Goal: Use online tool/utility

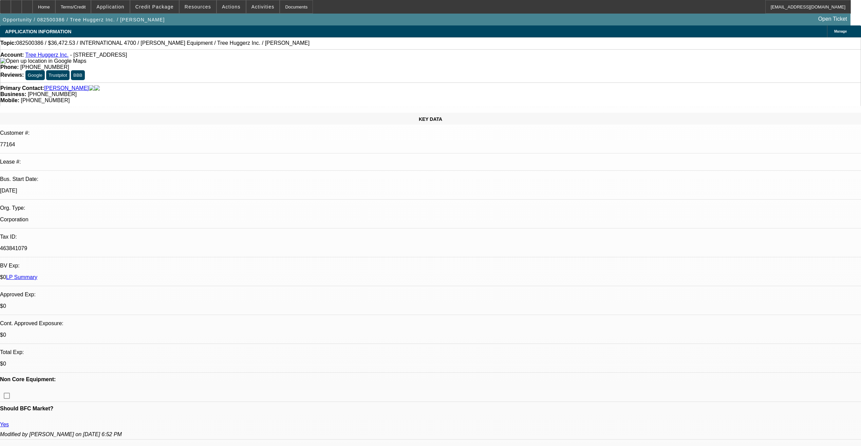
select select "0"
select select "6"
select select "0"
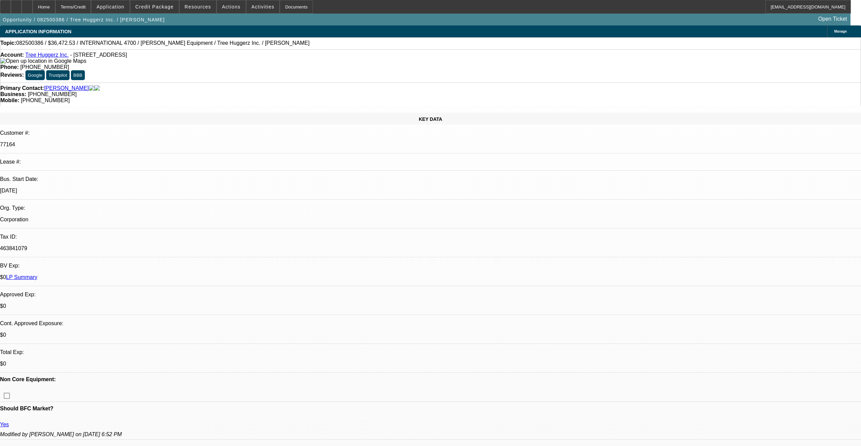
select select "0"
select select "6"
select select "0"
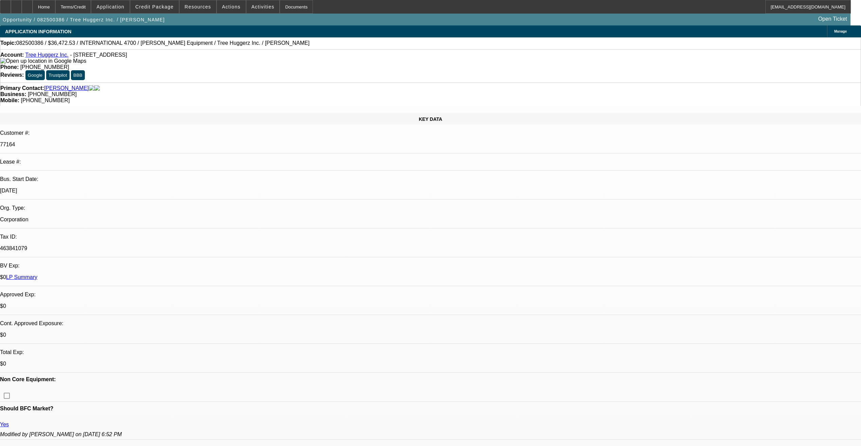
select select "0"
select select "6"
